Goal: Obtain resource: Obtain resource

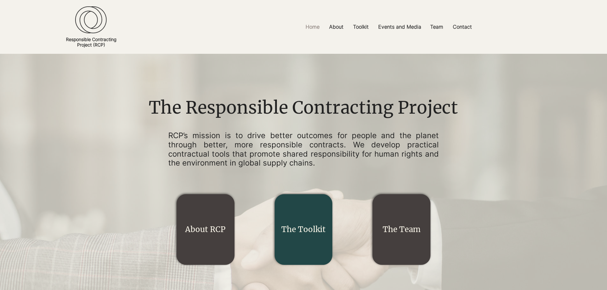
click at [308, 227] on link "The Toolkit" at bounding box center [303, 230] width 44 height 10
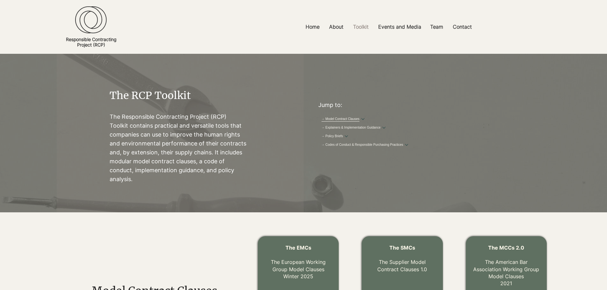
scroll to position [65, 0]
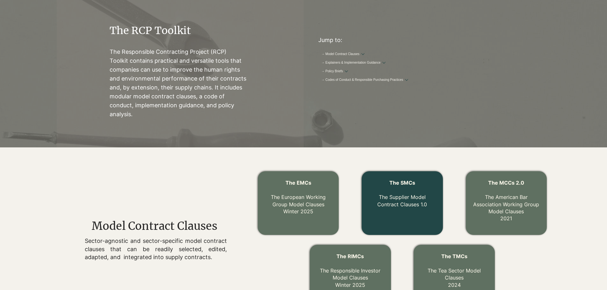
click at [409, 193] on p "The Supplier Model Contract Clauses 1.0" at bounding box center [402, 197] width 68 height 21
click at [402, 199] on link "The Supplier Model Contract Clauses 1.0" at bounding box center [402, 200] width 50 height 13
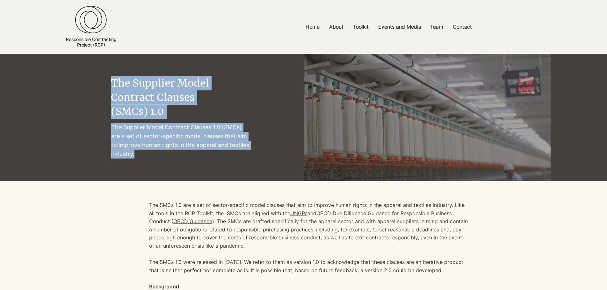
drag, startPoint x: 108, startPoint y: 124, endPoint x: 139, endPoint y: 158, distance: 46.2
click at [139, 158] on div "The Supplier Model Contract Clauses (SMCs) 1.0 The Supplier Model Contract Clau…" at bounding box center [180, 117] width 247 height 127
copy div "The Supplier Model Contract Clauses (SMCs) 1.0 The Supplier Model Contract Clau…"
